Goal: Participate in discussion: Engage in conversation with other users on a specific topic

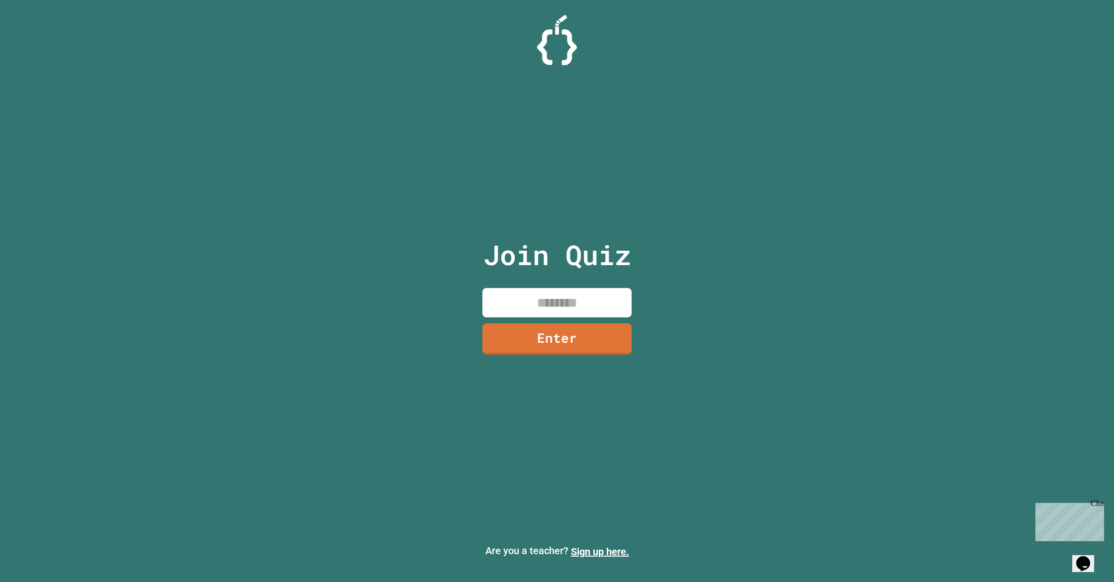
click at [557, 307] on input at bounding box center [556, 302] width 149 height 29
type input "********"
click at [567, 343] on link "Enter" at bounding box center [557, 338] width 144 height 33
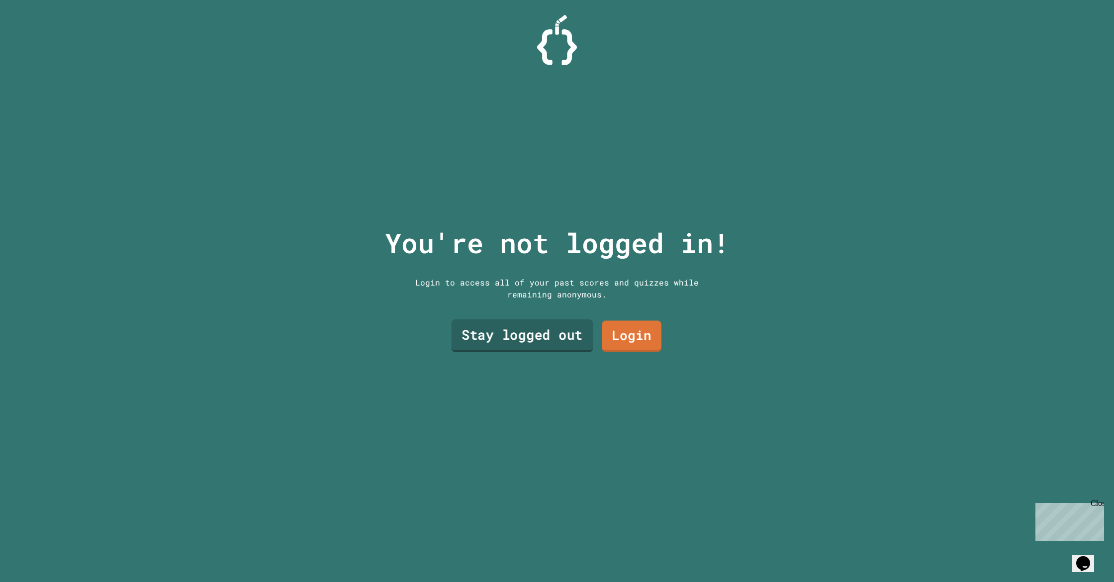
click at [556, 340] on link "Stay logged out" at bounding box center [521, 335] width 141 height 33
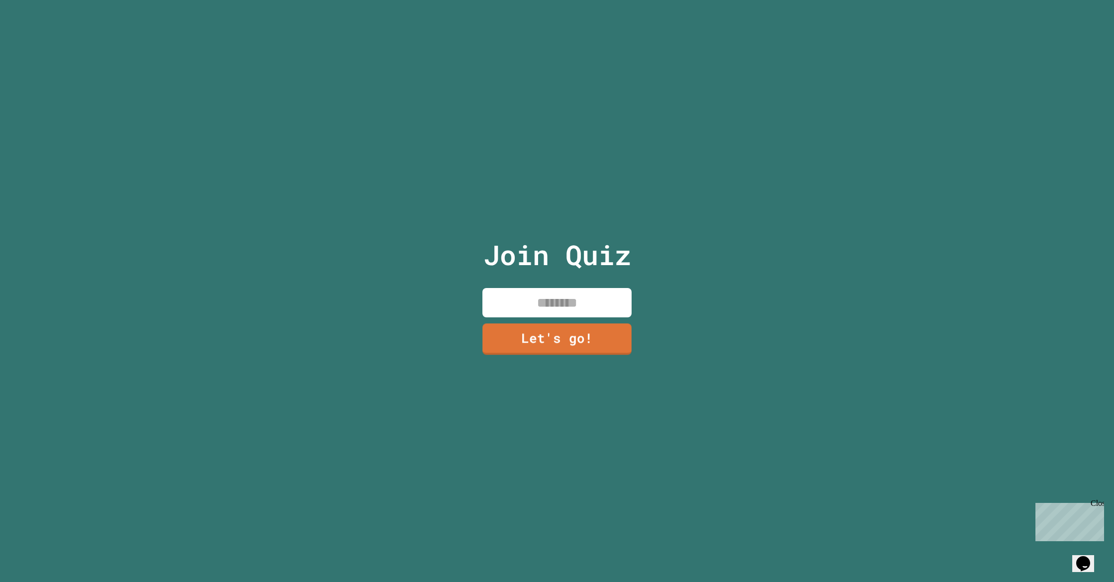
click at [547, 313] on input at bounding box center [556, 302] width 149 height 29
type input "********"
click at [561, 332] on link "Let's go!" at bounding box center [556, 337] width 139 height 33
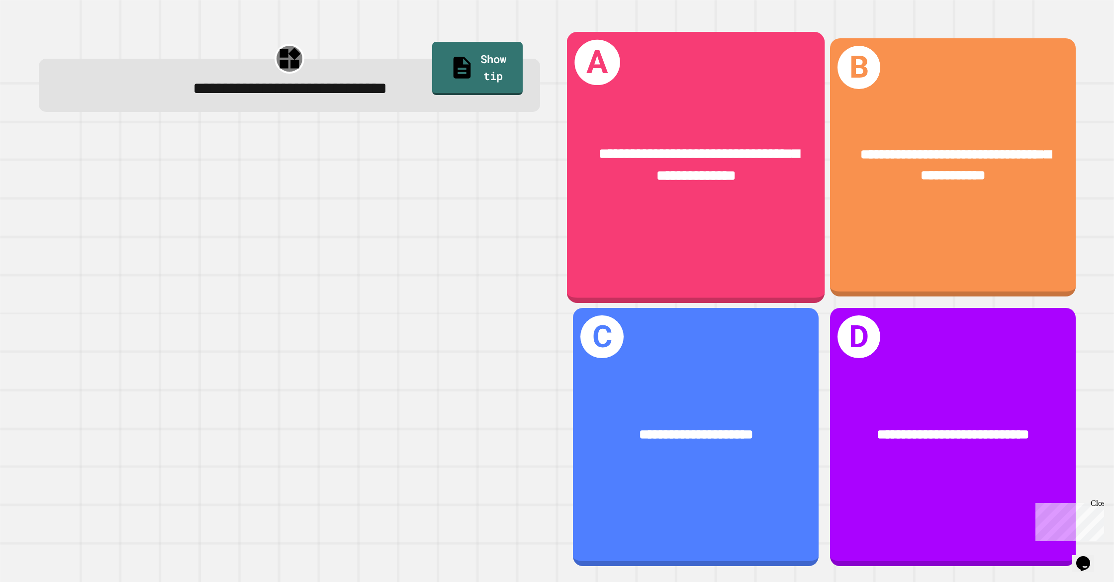
click at [658, 173] on span "**********" at bounding box center [699, 165] width 200 height 36
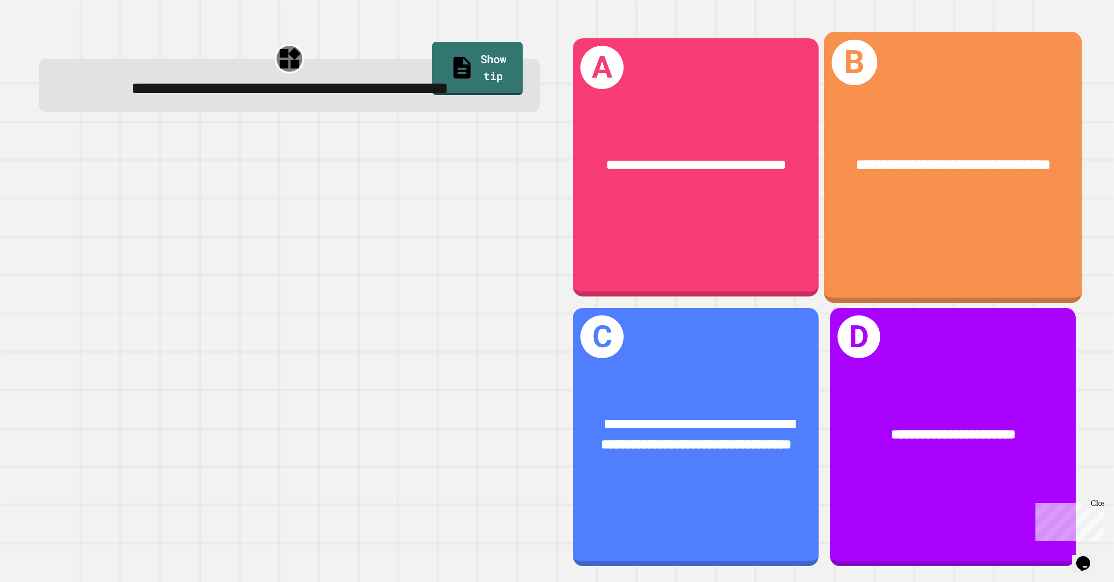
click at [883, 226] on div "**********" at bounding box center [952, 167] width 258 height 271
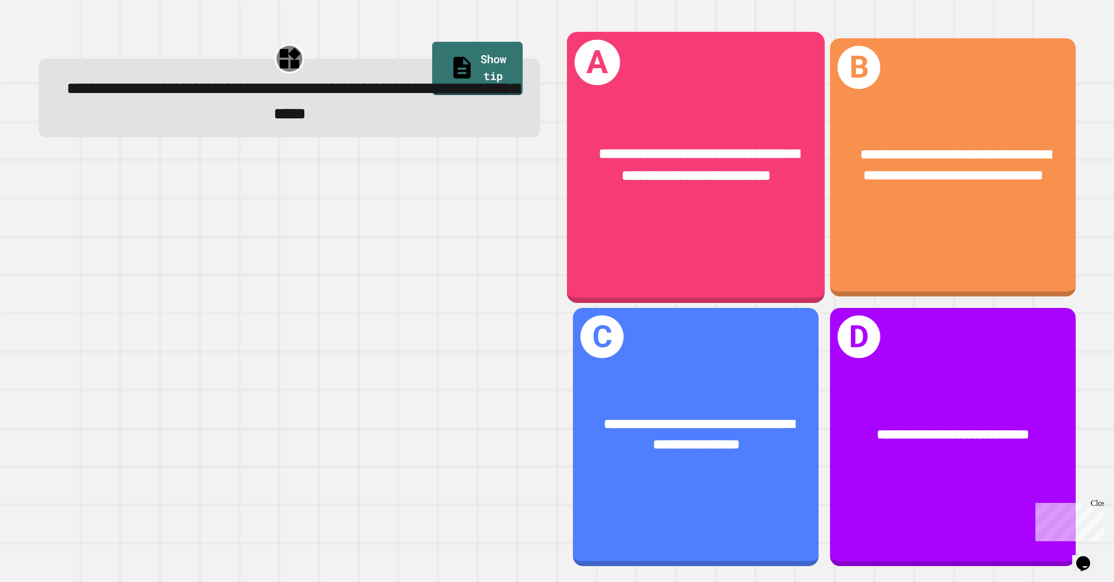
click at [737, 234] on div "**********" at bounding box center [696, 167] width 258 height 271
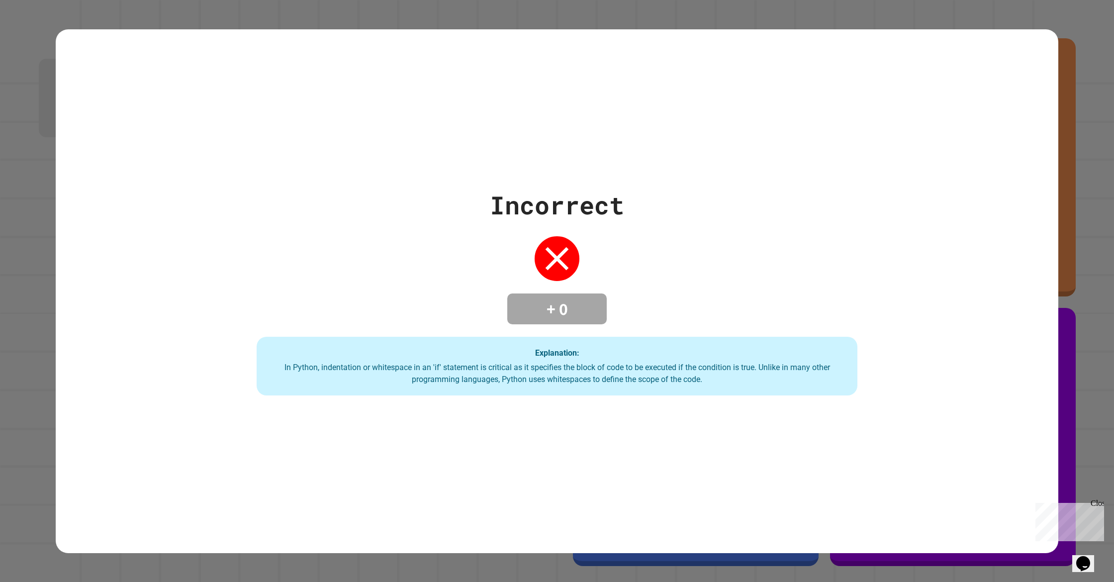
scroll to position [0, 0]
drag, startPoint x: 2135, startPoint y: 998, endPoint x: 2100, endPoint y: 978, distance: 39.6
click at [1101, 500] on div "Close" at bounding box center [1096, 505] width 12 height 12
drag, startPoint x: 1032, startPoint y: 452, endPoint x: 1074, endPoint y: 366, distance: 96.5
click at [1033, 448] on div "Incorrect + 0 Explanation: In Python, indentation or whitespace in an 'if' stat…" at bounding box center [557, 290] width 1002 height 523
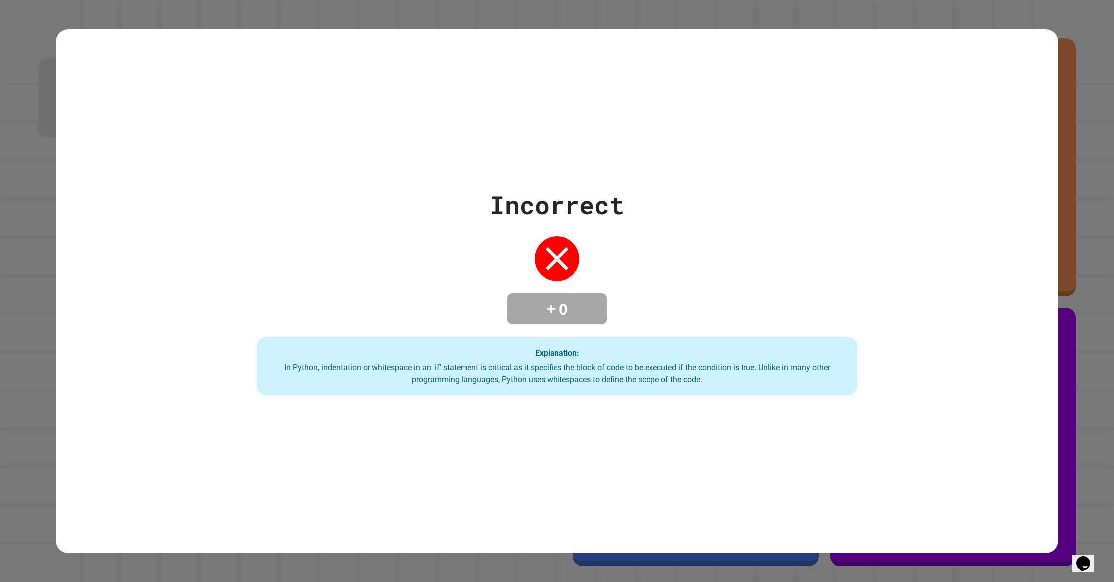
click at [1089, 346] on div "Incorrect + 0 Explanation: In Python, indentation or whitespace in an 'if' stat…" at bounding box center [557, 291] width 1114 height 582
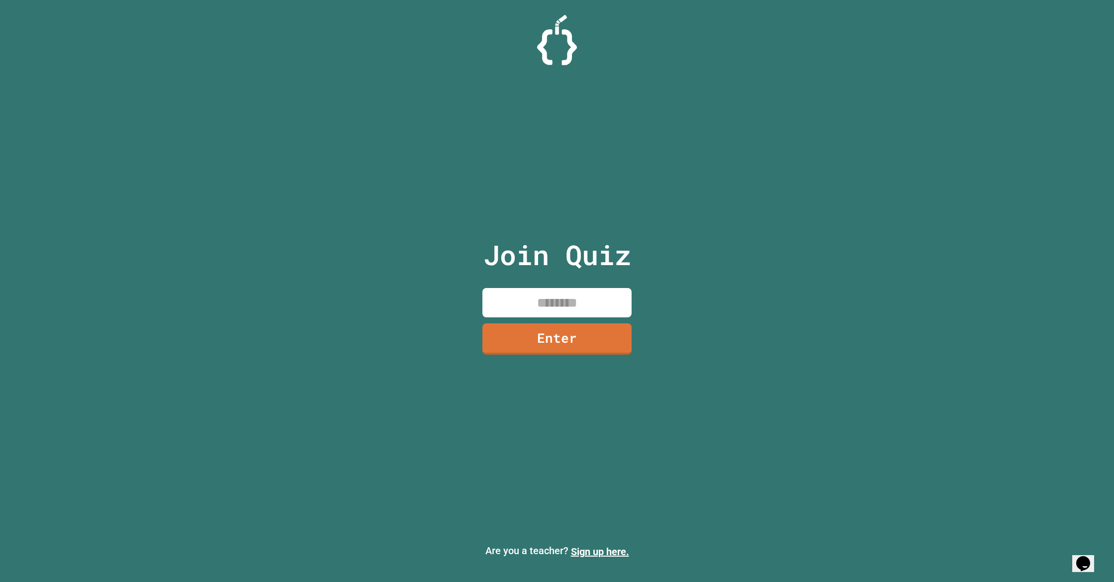
click at [570, 301] on input at bounding box center [556, 302] width 149 height 29
type input "********"
click at [576, 342] on link "Enter" at bounding box center [557, 337] width 139 height 33
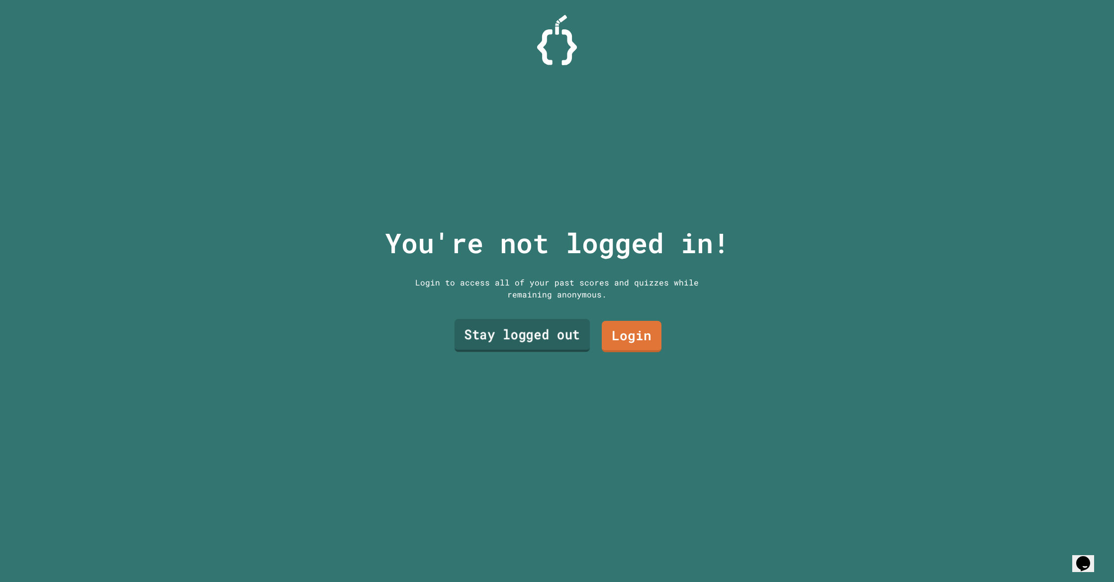
click at [574, 333] on link "Stay logged out" at bounding box center [521, 335] width 135 height 33
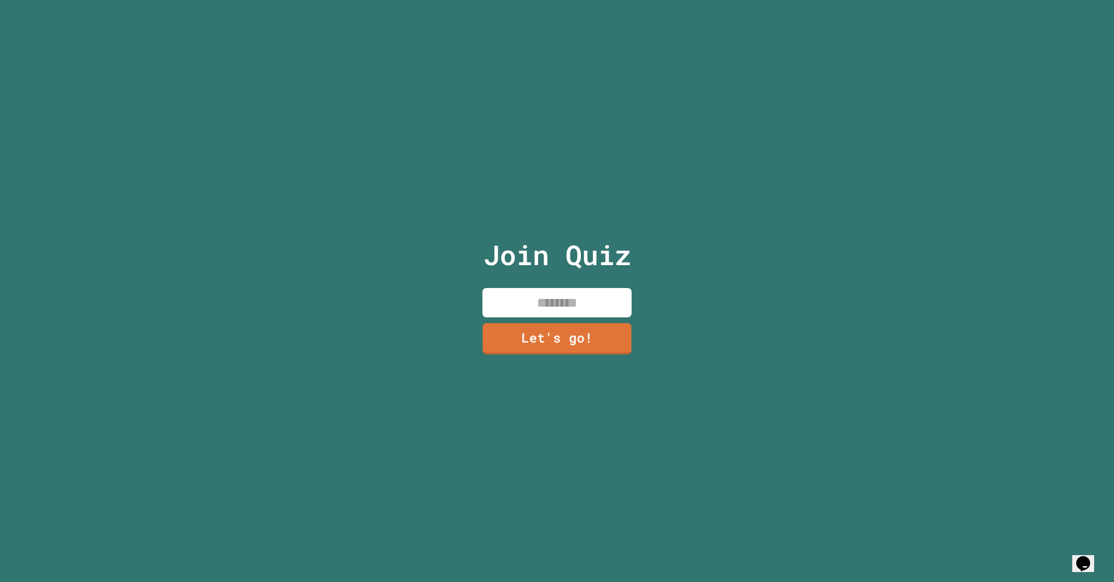
click at [586, 307] on input at bounding box center [556, 302] width 149 height 29
type input "*******"
drag, startPoint x: 574, startPoint y: 325, endPoint x: 579, endPoint y: 320, distance: 6.7
click at [579, 320] on div "Join Quiz ******* Let's go!" at bounding box center [557, 291] width 168 height 582
click at [579, 326] on link "Let's go!" at bounding box center [556, 338] width 151 height 33
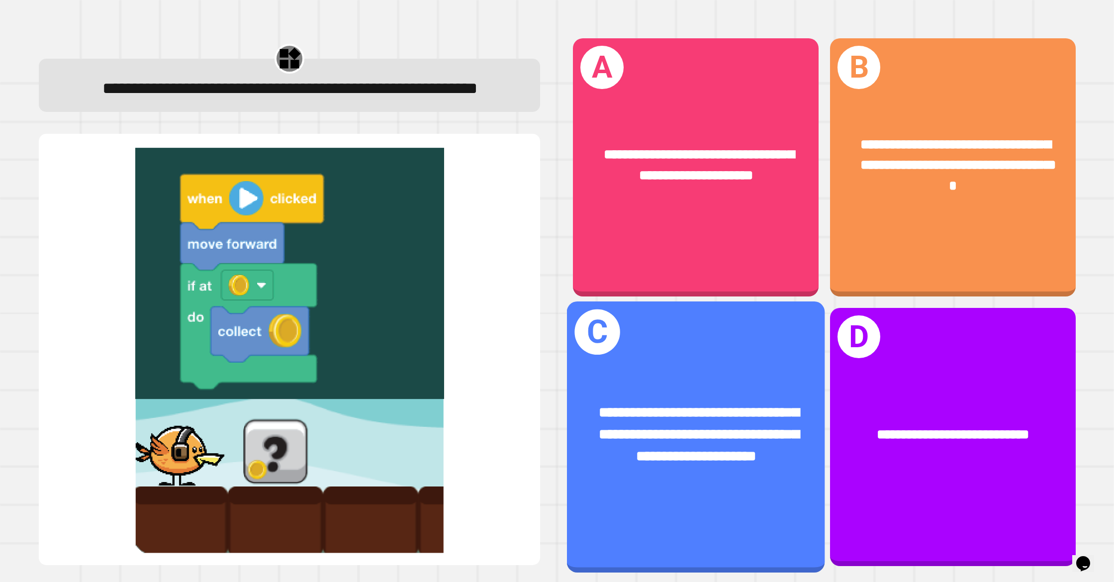
click at [682, 399] on div "**********" at bounding box center [696, 434] width 258 height 122
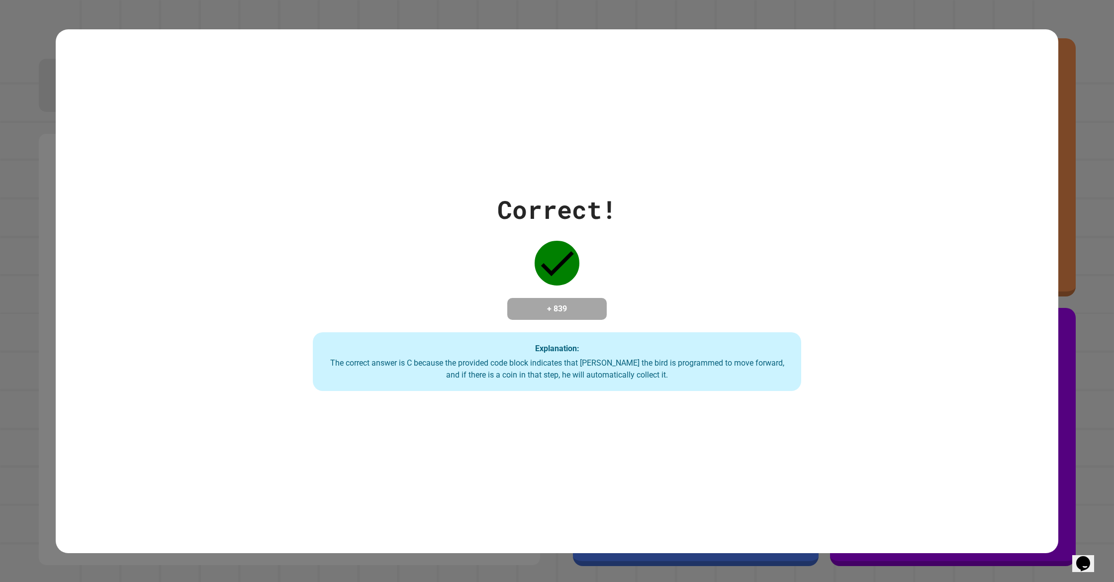
drag, startPoint x: 689, startPoint y: 371, endPoint x: 687, endPoint y: 367, distance: 5.1
click at [688, 367] on div "The correct answer is C because the provided code block indicates that Ollie th…" at bounding box center [557, 369] width 468 height 24
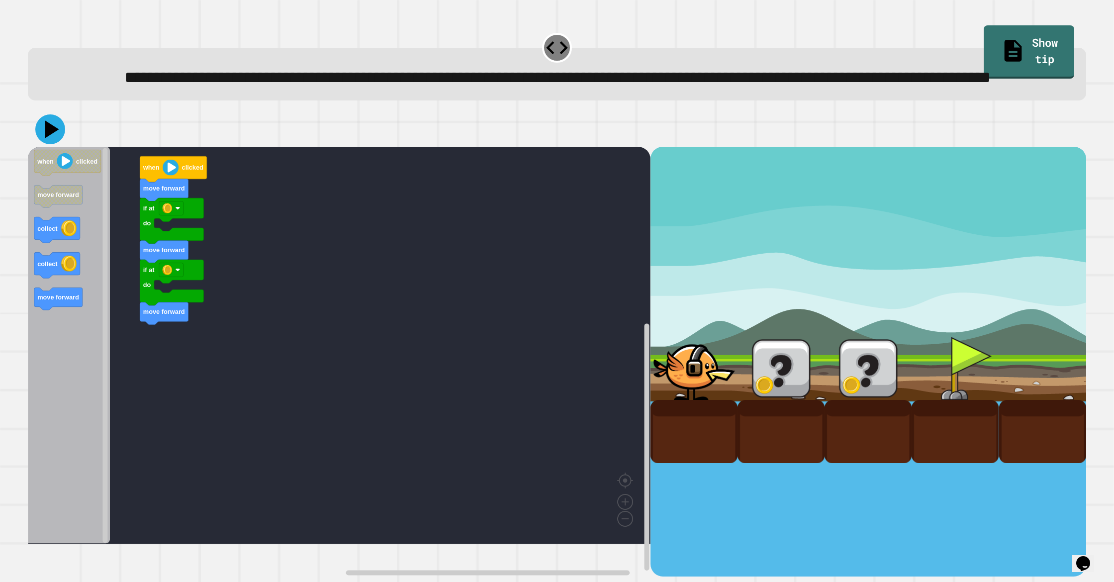
click at [52, 138] on icon at bounding box center [52, 128] width 14 height 17
click at [172, 207] on g "move forward if at do move forward if at do move forward when clicked" at bounding box center [173, 240] width 67 height 168
click at [173, 175] on image "Blockly Workspace" at bounding box center [171, 167] width 16 height 16
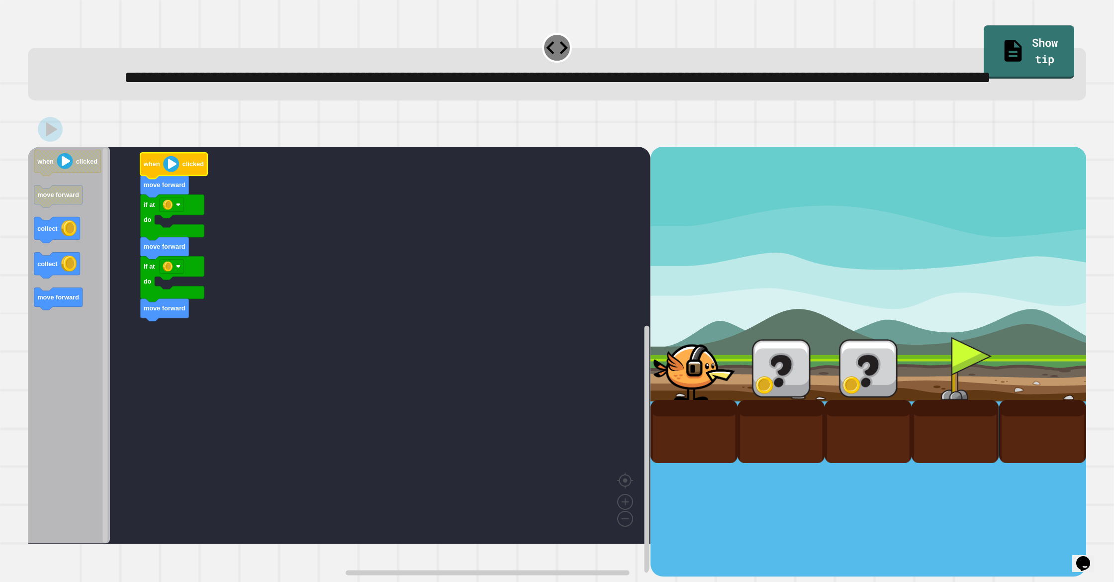
click at [172, 172] on image "Blockly Workspace" at bounding box center [171, 164] width 16 height 16
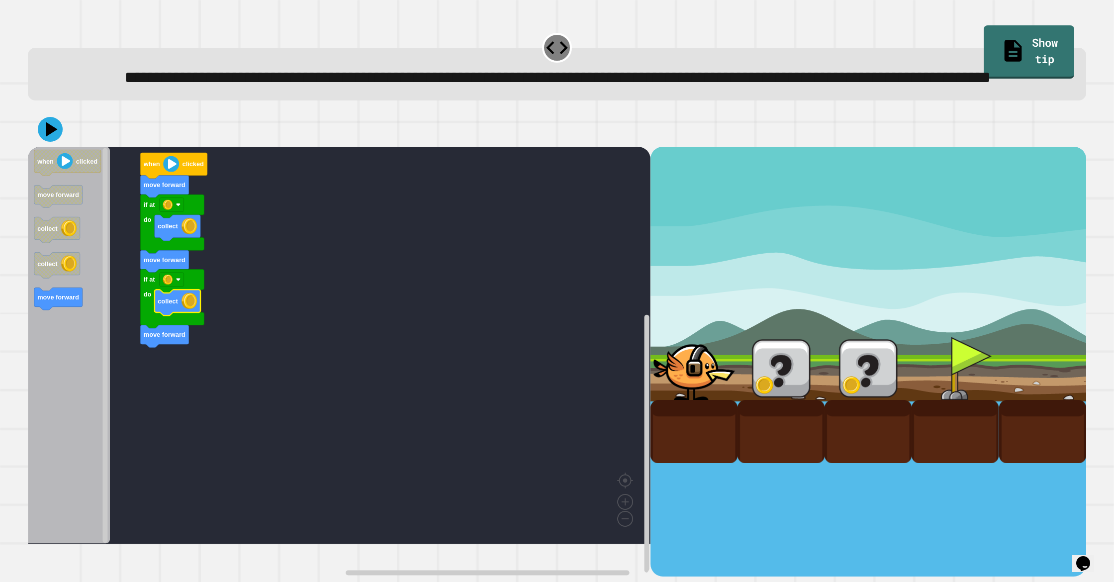
click at [49, 136] on icon at bounding box center [51, 129] width 11 height 14
click at [173, 172] on image "Blockly Workspace" at bounding box center [171, 164] width 16 height 16
click at [172, 172] on image "Blockly Workspace" at bounding box center [171, 164] width 16 height 16
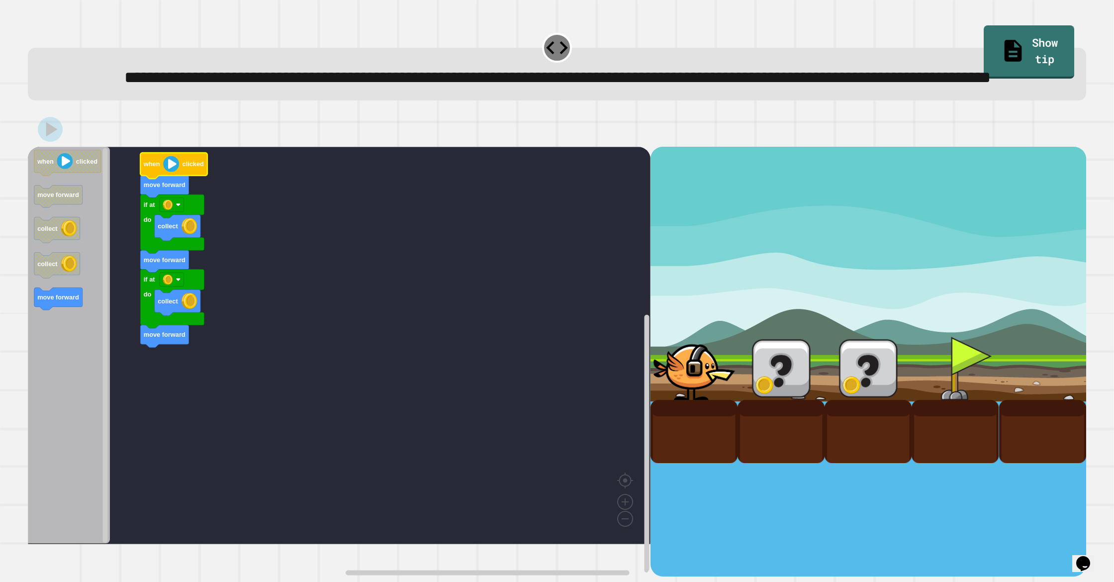
click at [173, 172] on image "Blockly Workspace" at bounding box center [171, 164] width 16 height 16
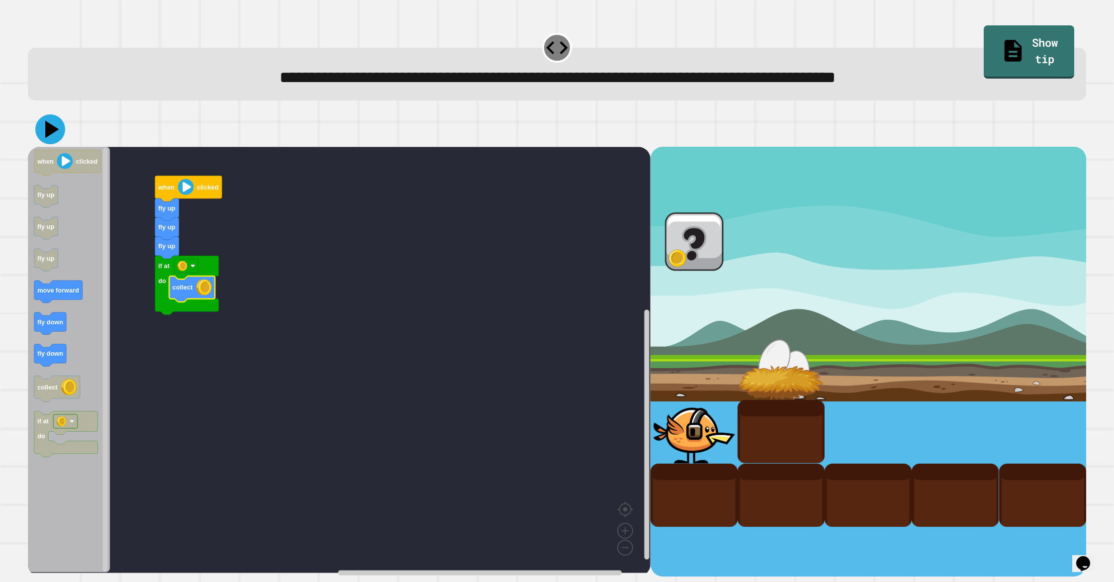
drag, startPoint x: 48, startPoint y: 128, endPoint x: 34, endPoint y: 127, distance: 13.4
click at [46, 128] on icon at bounding box center [52, 128] width 14 height 17
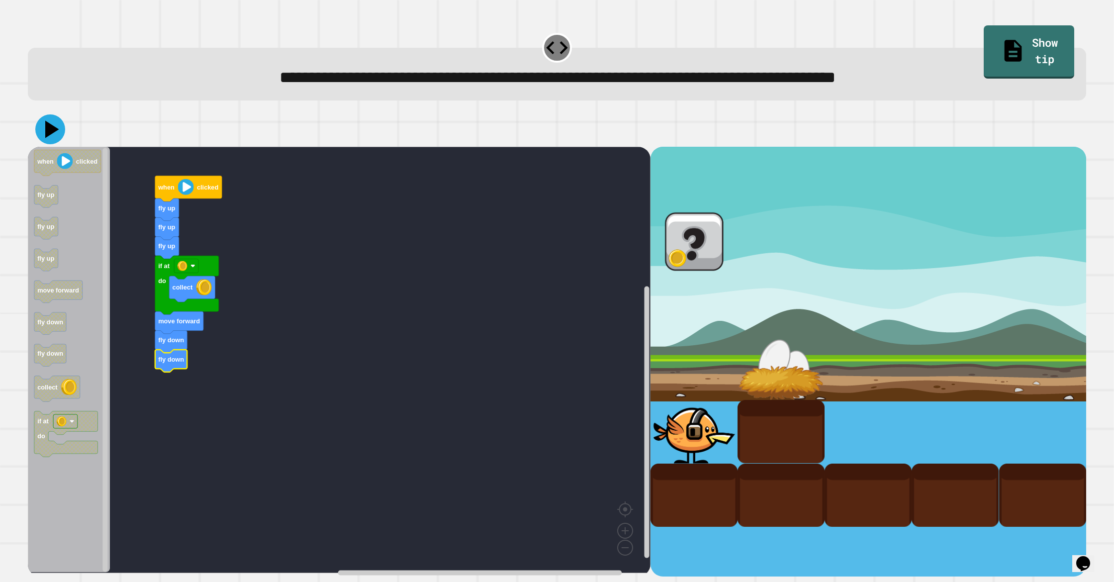
click at [48, 126] on icon at bounding box center [50, 129] width 30 height 30
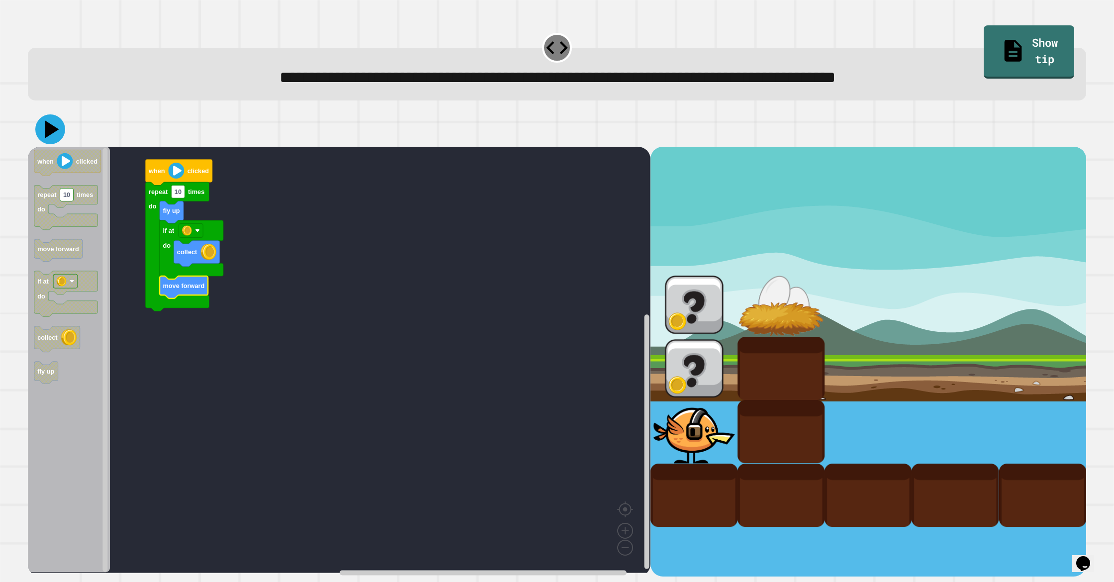
click at [43, 123] on icon at bounding box center [50, 129] width 30 height 30
type input "*"
click at [174, 178] on image "Blockly Workspace" at bounding box center [176, 171] width 16 height 16
click at [41, 138] on icon at bounding box center [50, 129] width 28 height 28
click at [41, 136] on icon at bounding box center [50, 129] width 30 height 30
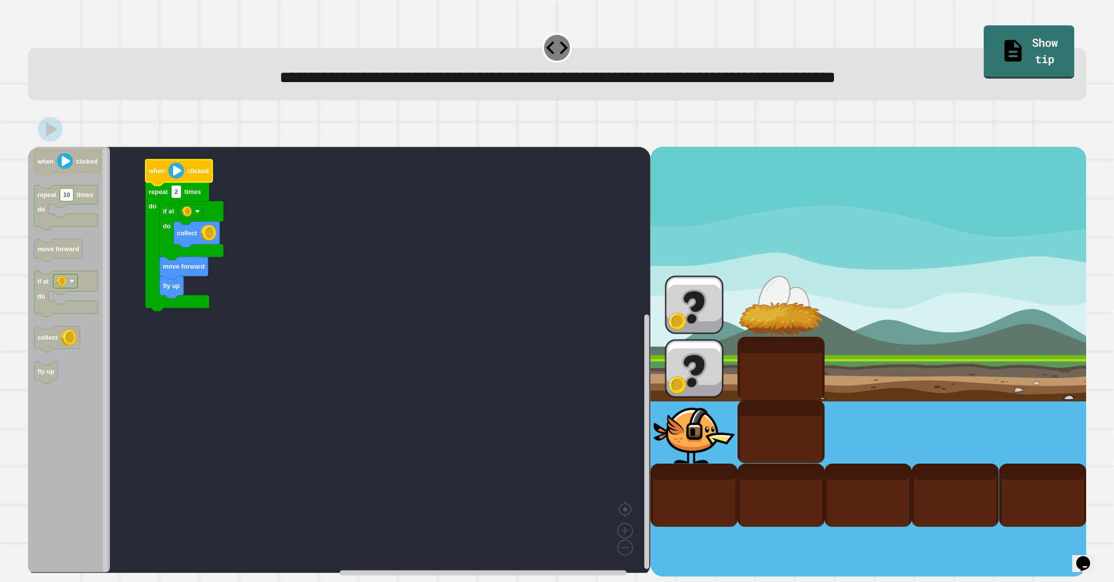
click at [180, 176] on image "Blockly Workspace" at bounding box center [176, 171] width 16 height 16
click at [264, 218] on rect "Blockly Workspace" at bounding box center [339, 360] width 622 height 426
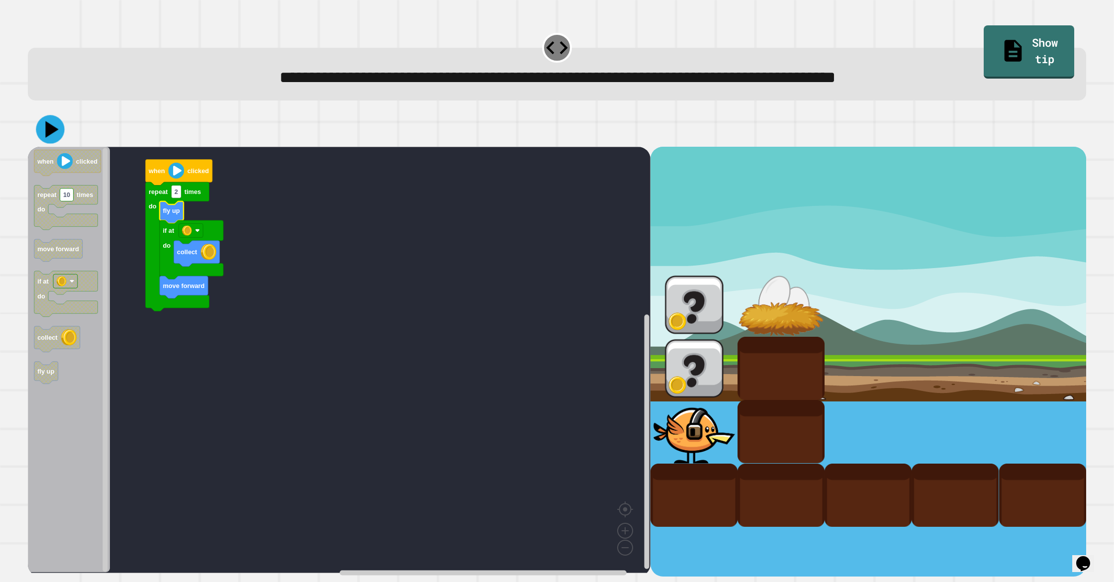
click at [60, 139] on div at bounding box center [557, 129] width 1058 height 35
drag, startPoint x: 57, startPoint y: 140, endPoint x: 63, endPoint y: 140, distance: 6.0
click at [59, 138] on icon at bounding box center [50, 129] width 30 height 30
drag, startPoint x: 54, startPoint y: 141, endPoint x: 60, endPoint y: 145, distance: 6.9
click at [55, 141] on icon at bounding box center [50, 129] width 30 height 30
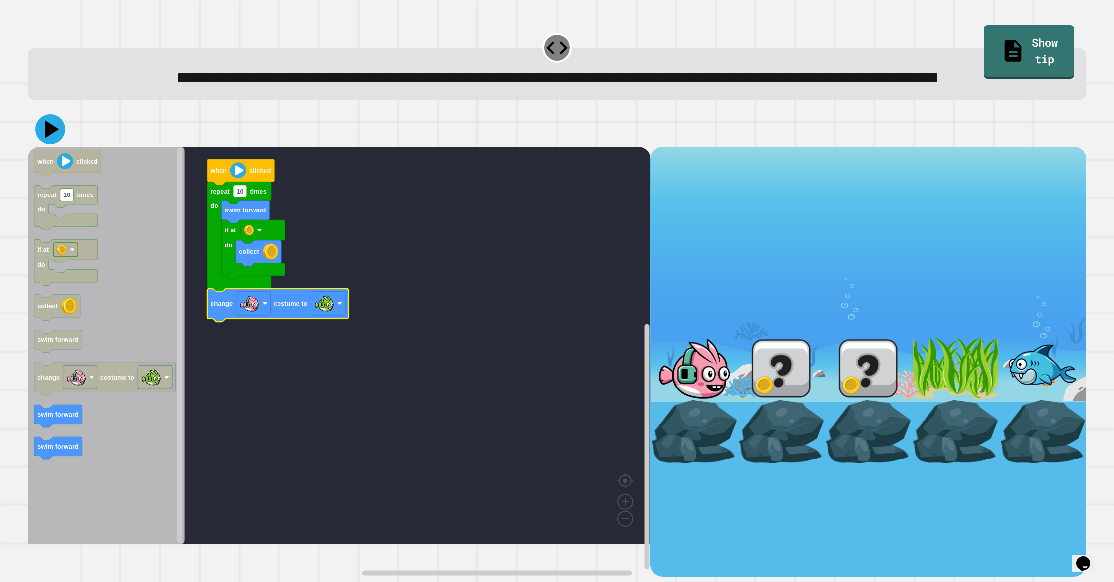
click at [45, 144] on icon at bounding box center [50, 129] width 30 height 30
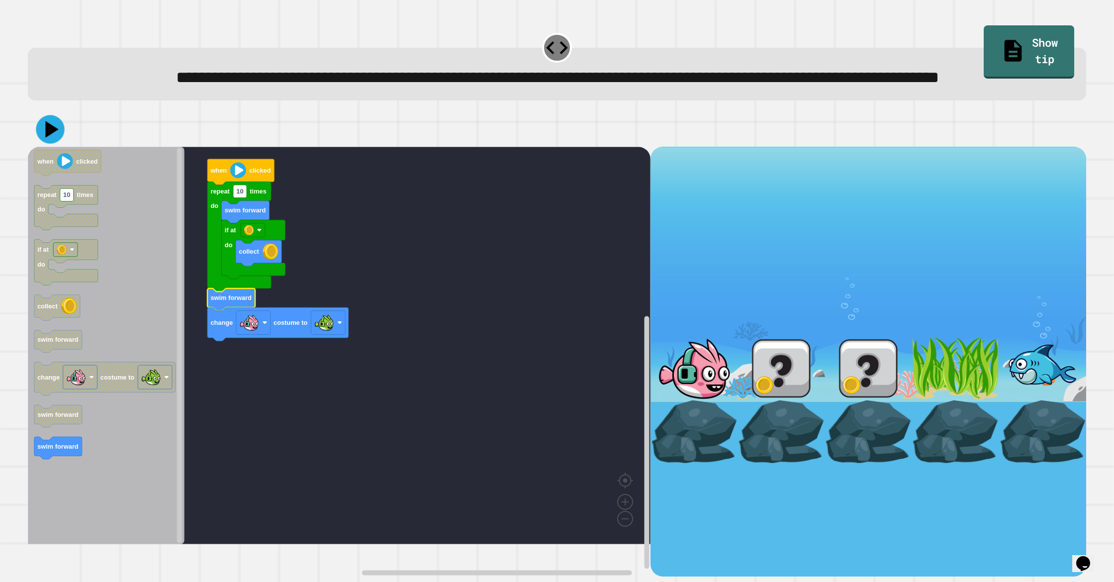
click at [58, 147] on div at bounding box center [557, 129] width 1058 height 35
click at [54, 143] on icon at bounding box center [50, 129] width 28 height 28
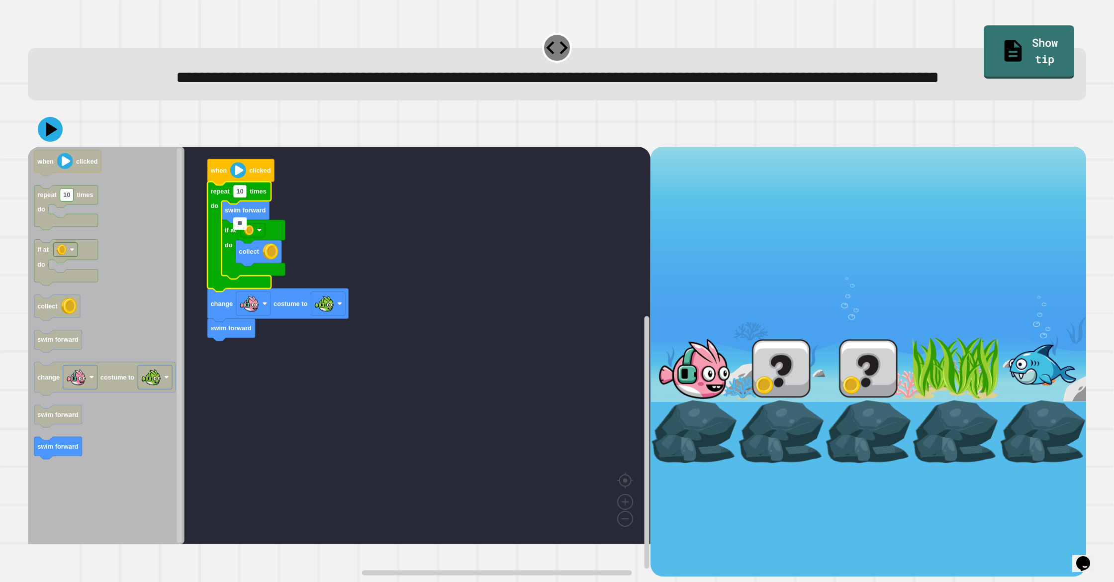
type input "*"
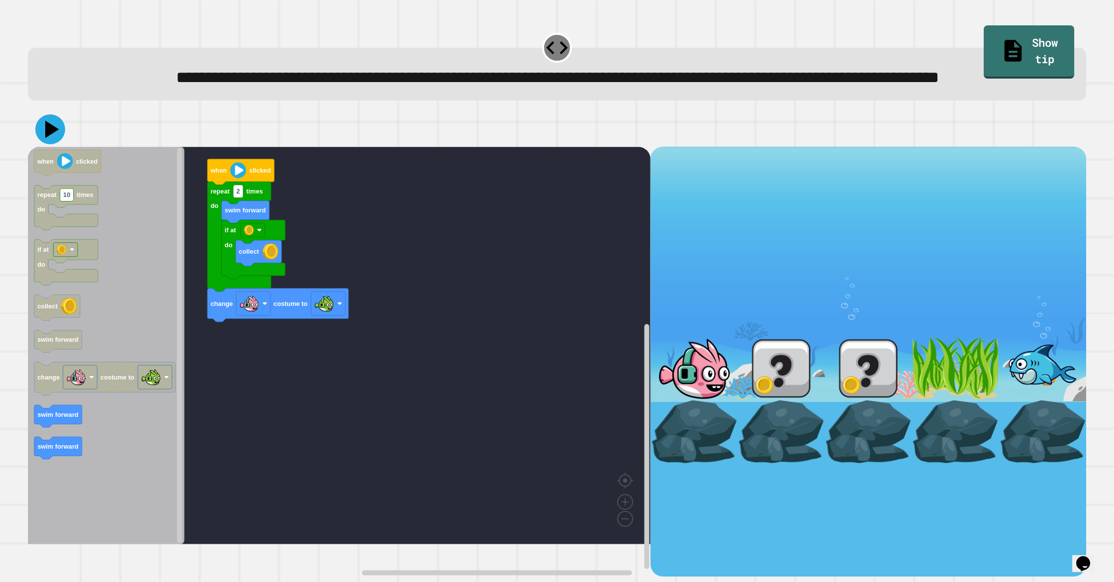
drag, startPoint x: 50, startPoint y: 163, endPoint x: 66, endPoint y: 179, distance: 22.5
click at [50, 138] on icon at bounding box center [52, 128] width 14 height 17
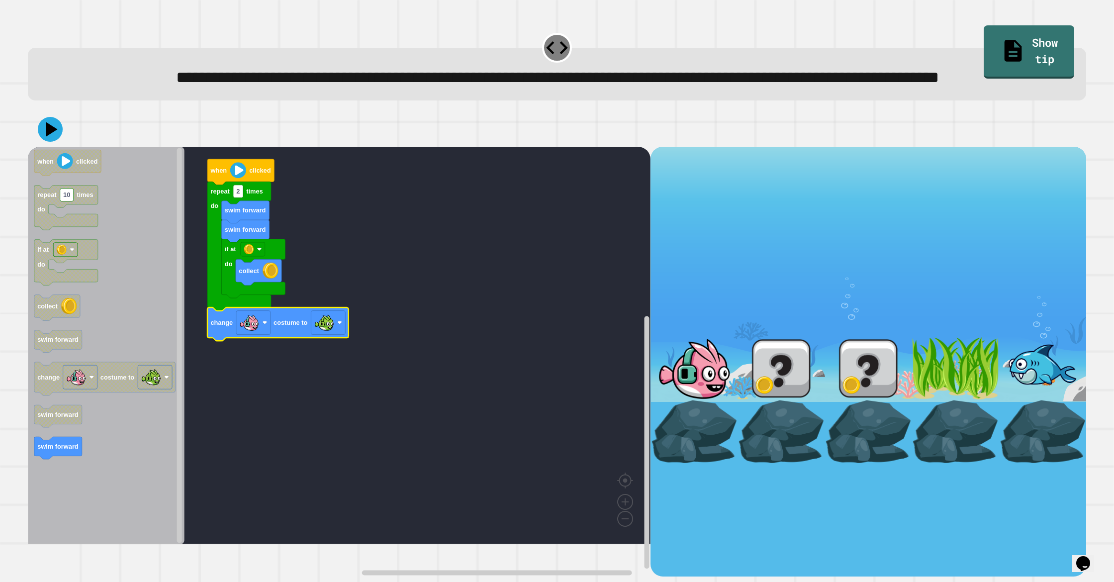
click at [59, 142] on icon at bounding box center [50, 129] width 25 height 25
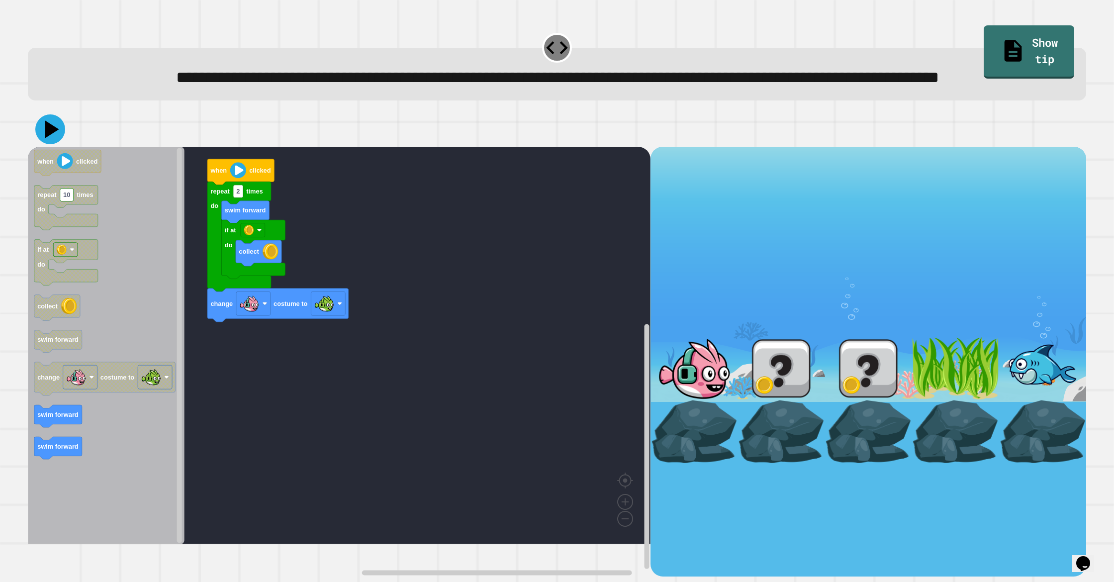
click at [40, 144] on icon at bounding box center [50, 129] width 30 height 30
click at [238, 195] on text "2" at bounding box center [237, 190] width 3 height 7
type input "*"
click at [44, 144] on icon at bounding box center [50, 129] width 30 height 30
click at [393, 318] on rect "Blockly Workspace" at bounding box center [339, 345] width 622 height 397
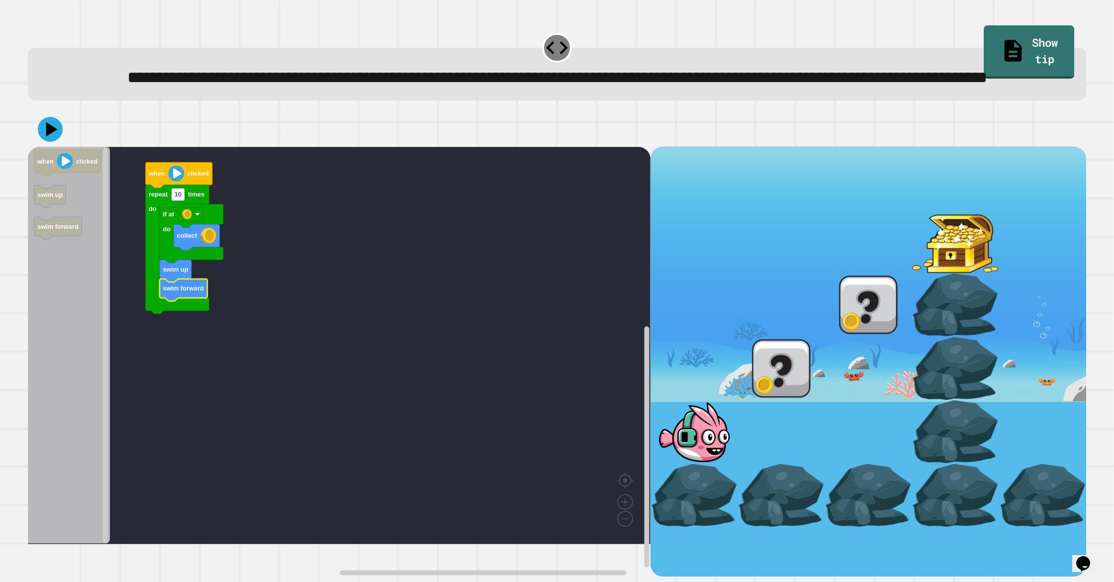
click at [61, 147] on div at bounding box center [557, 129] width 1058 height 35
click at [58, 142] on icon at bounding box center [50, 128] width 25 height 25
click at [180, 198] on text "10" at bounding box center [177, 193] width 7 height 7
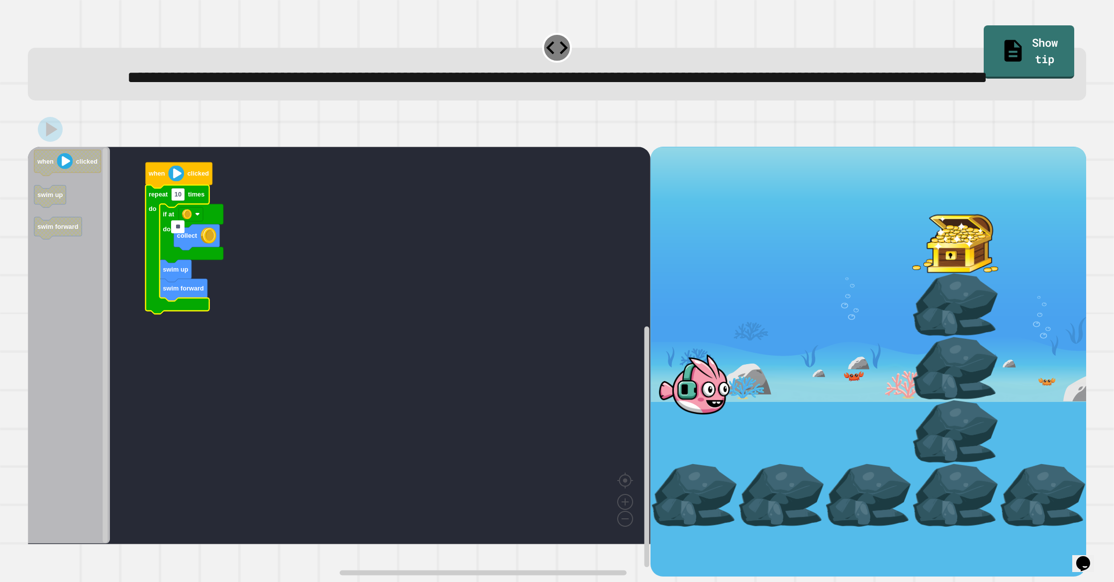
type input "*"
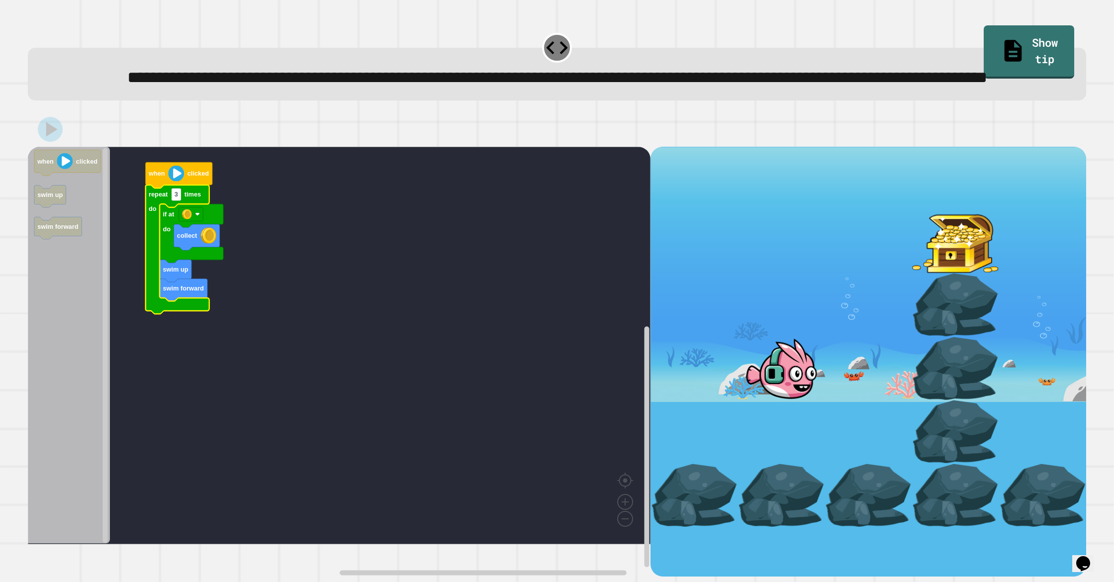
click at [351, 293] on rect "Blockly Workspace" at bounding box center [339, 345] width 622 height 397
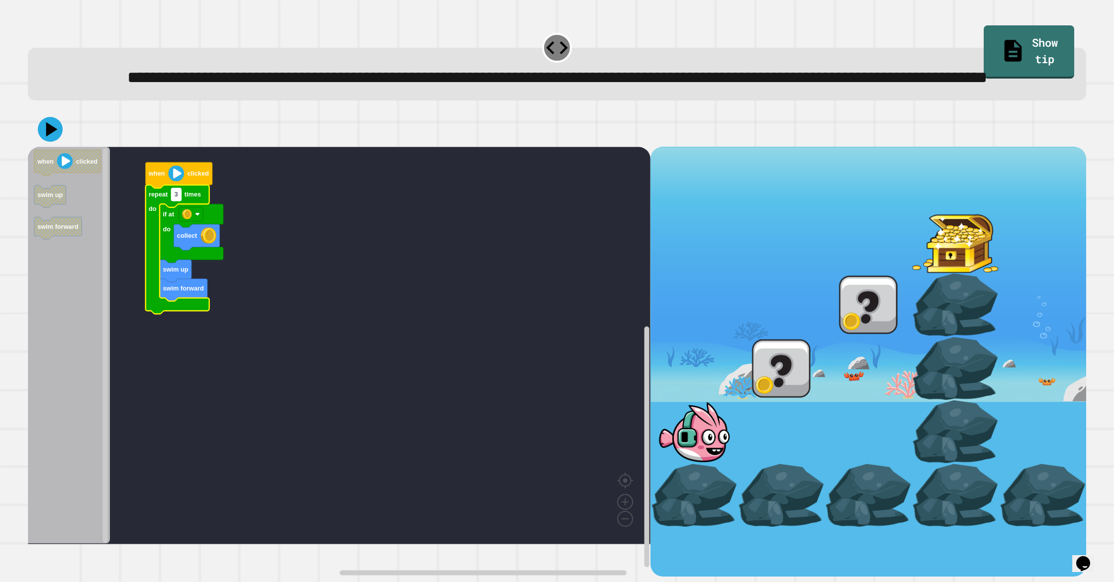
click at [178, 201] on rect "Blockly Workspace" at bounding box center [176, 194] width 10 height 13
click at [288, 248] on rect "Blockly Workspace" at bounding box center [339, 345] width 622 height 397
click at [58, 147] on div at bounding box center [557, 129] width 1058 height 35
click at [53, 144] on icon at bounding box center [50, 129] width 30 height 30
click at [304, 258] on rect "Blockly Workspace" at bounding box center [339, 345] width 622 height 397
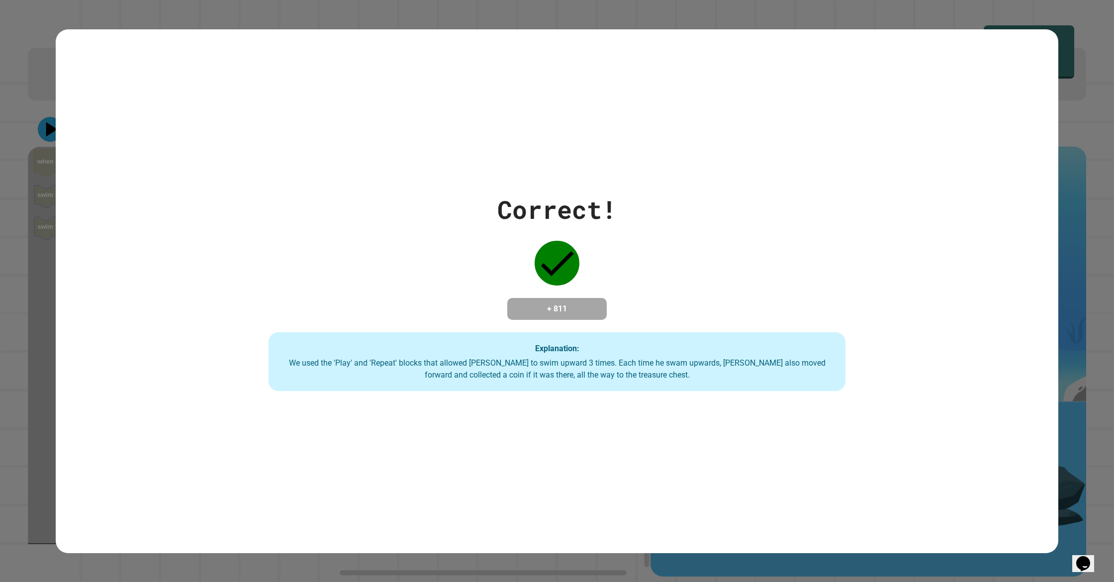
click at [337, 299] on div "Correct! + 811 Explanation: We used the 'Play' and 'Repeat' blocks that allowed…" at bounding box center [556, 291] width 823 height 200
